Goal: Communication & Community: Answer question/provide support

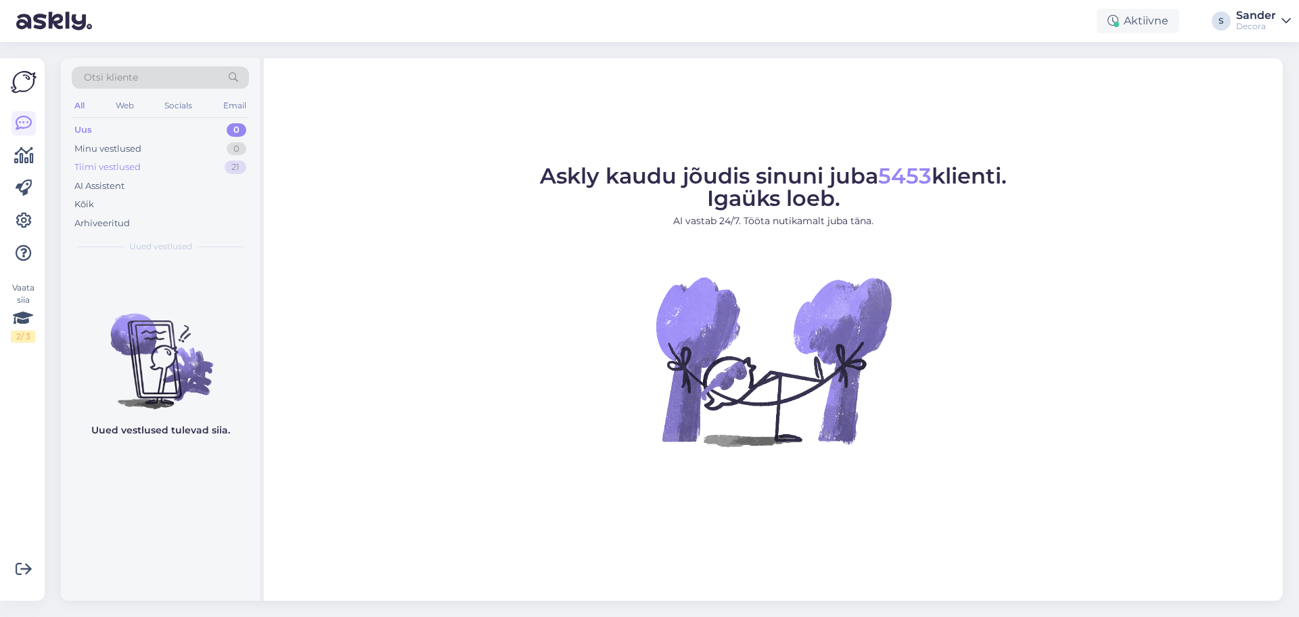
click at [162, 174] on div "Tiimi vestlused 21" at bounding box center [160, 167] width 177 height 19
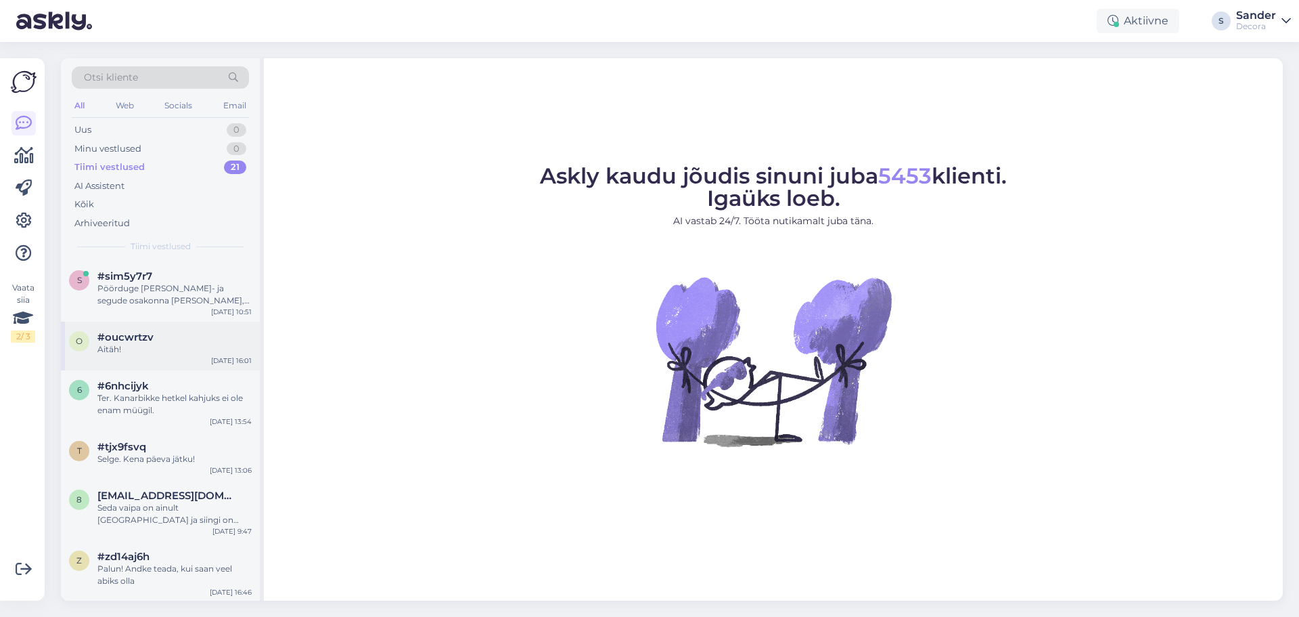
click at [177, 332] on div "#oucwrtzv" at bounding box center [174, 337] width 154 height 12
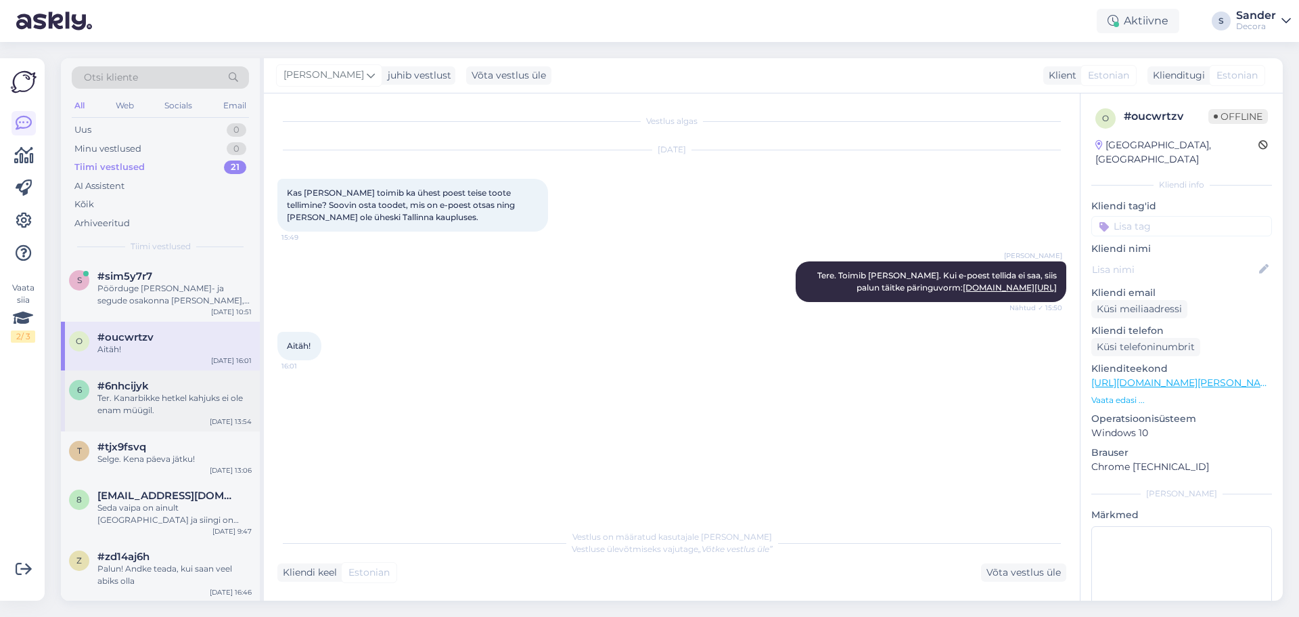
click at [160, 376] on div "6 #6nhcijyk Ter. Kanarbikke hetkel kahjuks ei ole enam müügil. Aug 22 13:54" at bounding box center [160, 400] width 199 height 61
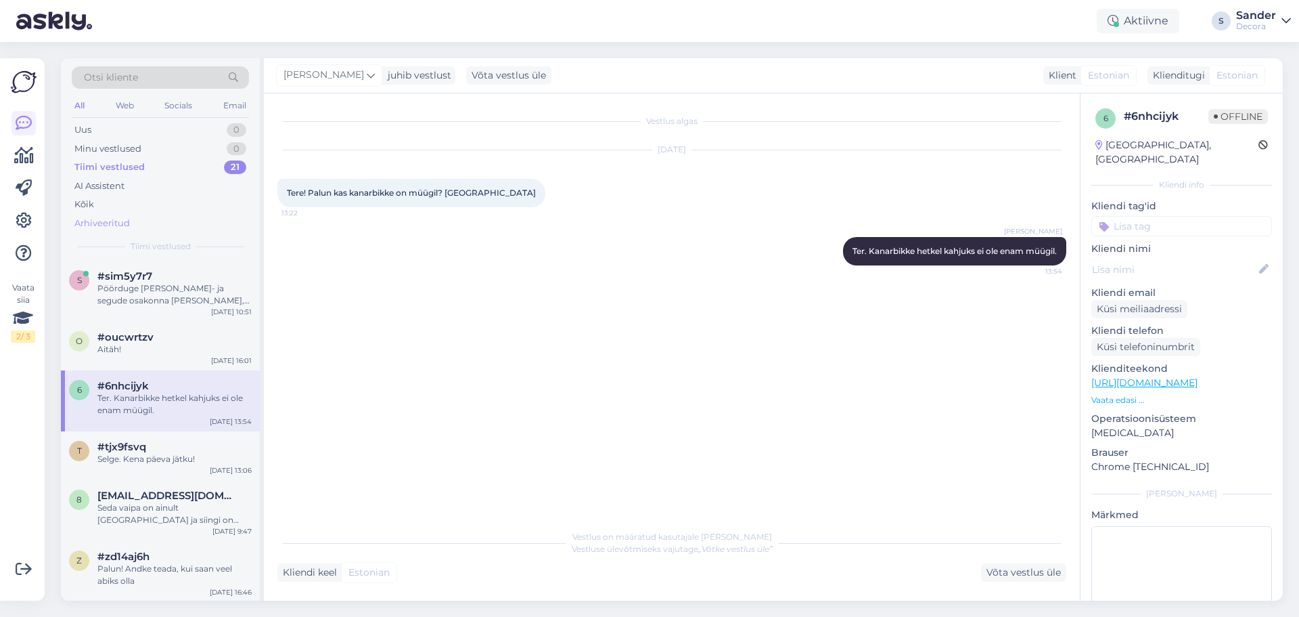
click at [147, 218] on div "Arhiveeritud" at bounding box center [160, 223] width 177 height 19
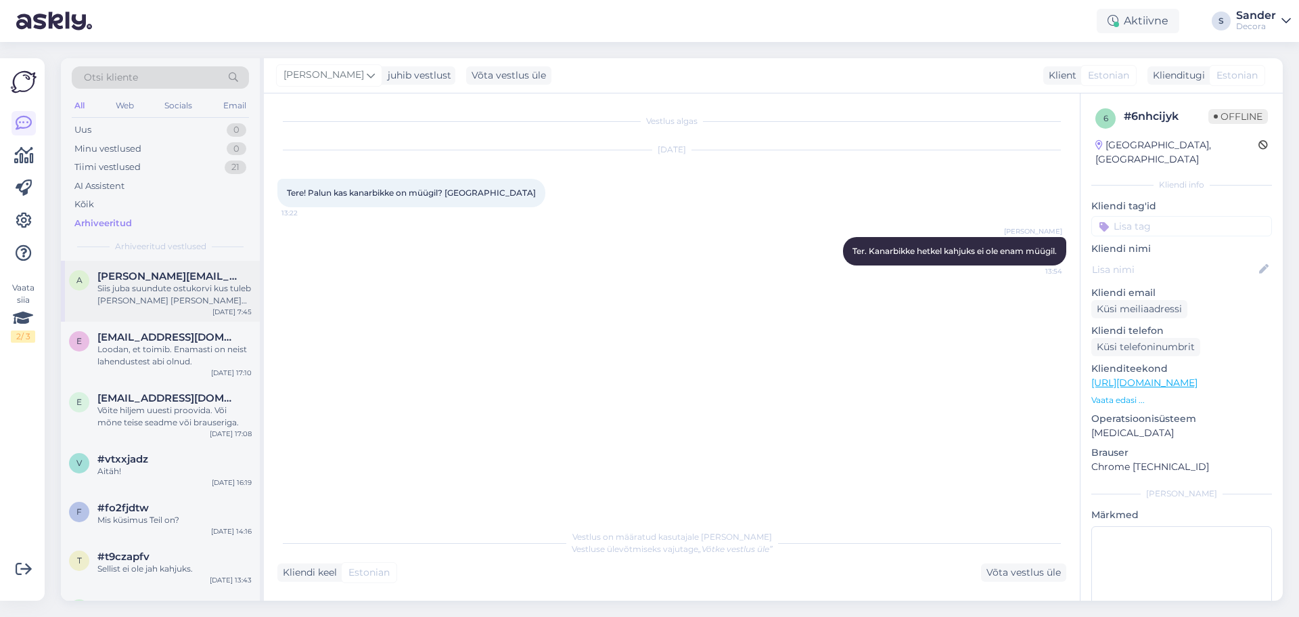
click at [175, 293] on div "Siis juba suundute ostukorvi kus tuleb teha valik tarne meetodi osas ning peale…" at bounding box center [174, 294] width 154 height 24
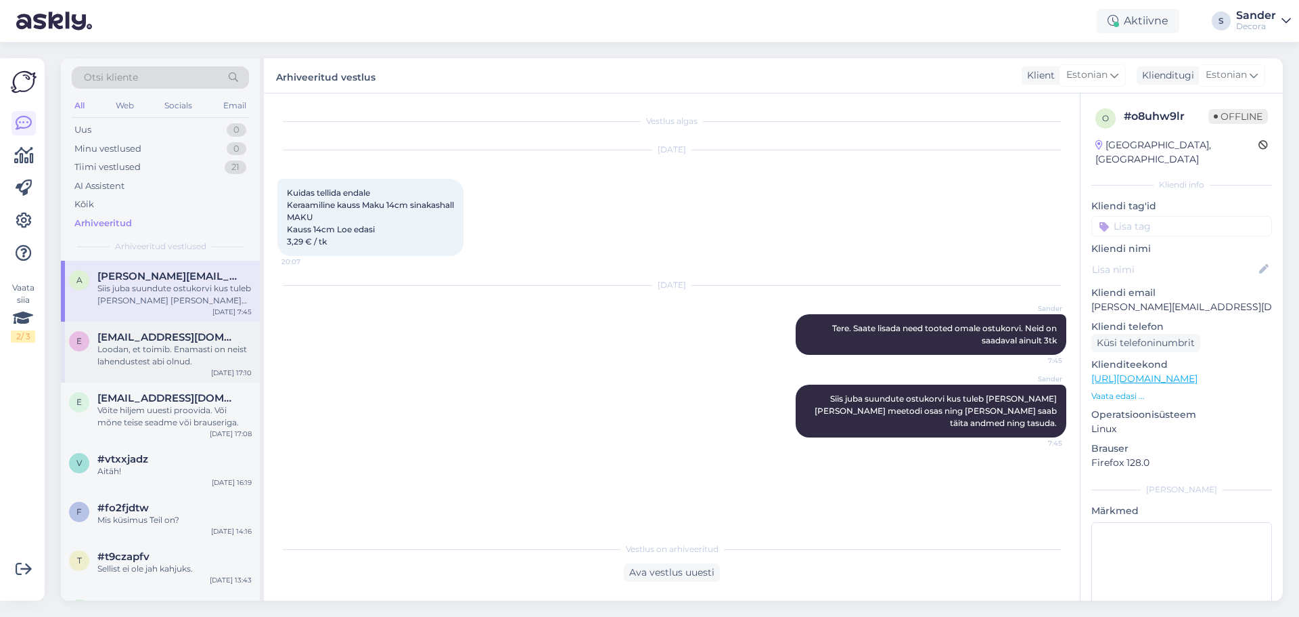
click at [141, 349] on div "Loodan, et toimib. Enamasti on neist lahendustest abi olnud." at bounding box center [174, 355] width 154 height 24
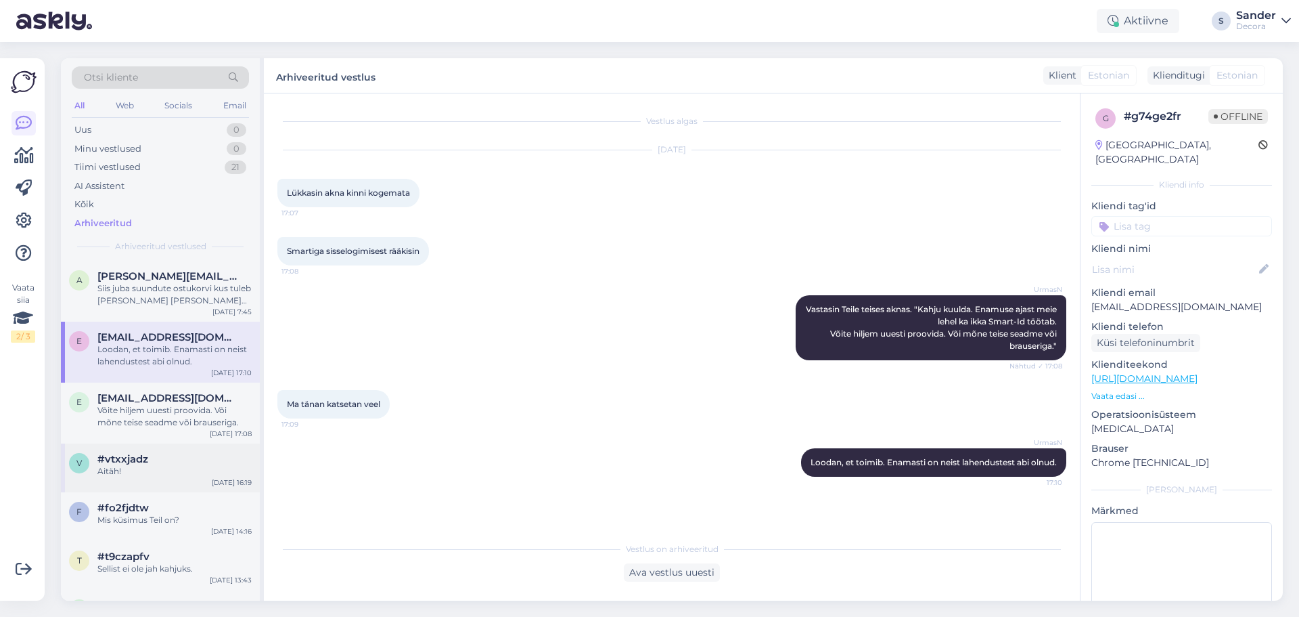
click at [172, 470] on div "Aitäh!" at bounding box center [174, 471] width 154 height 12
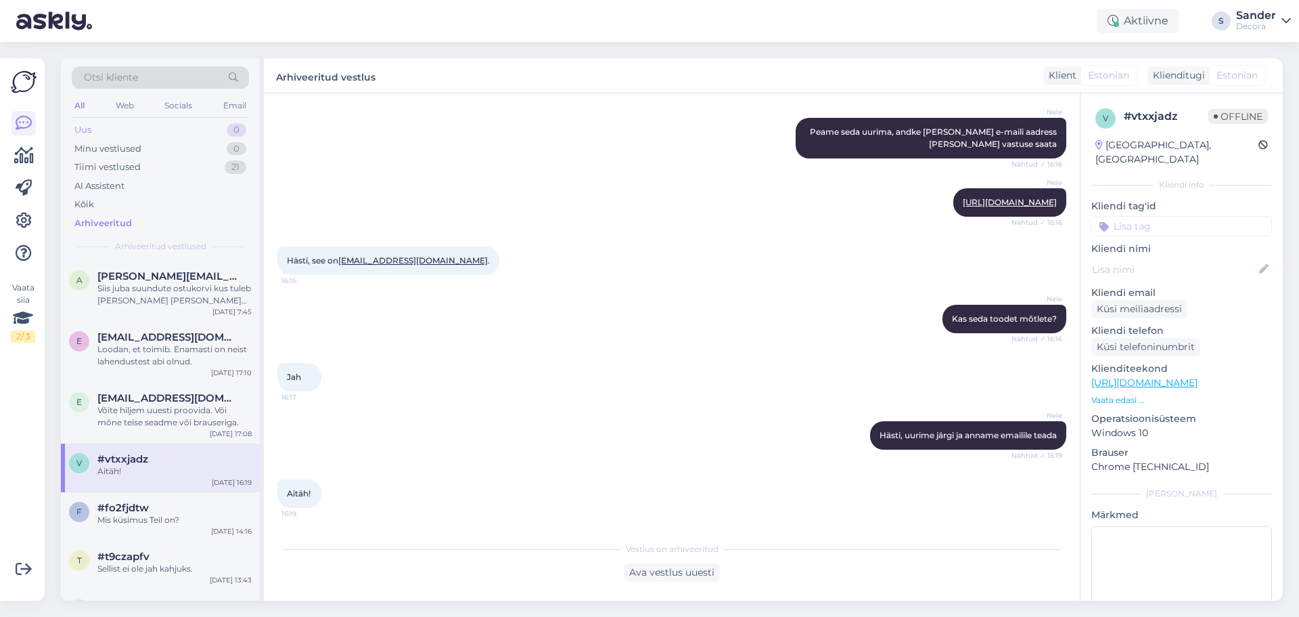
click at [108, 127] on div "Uus 0" at bounding box center [160, 129] width 177 height 19
